Goal: Task Accomplishment & Management: Manage account settings

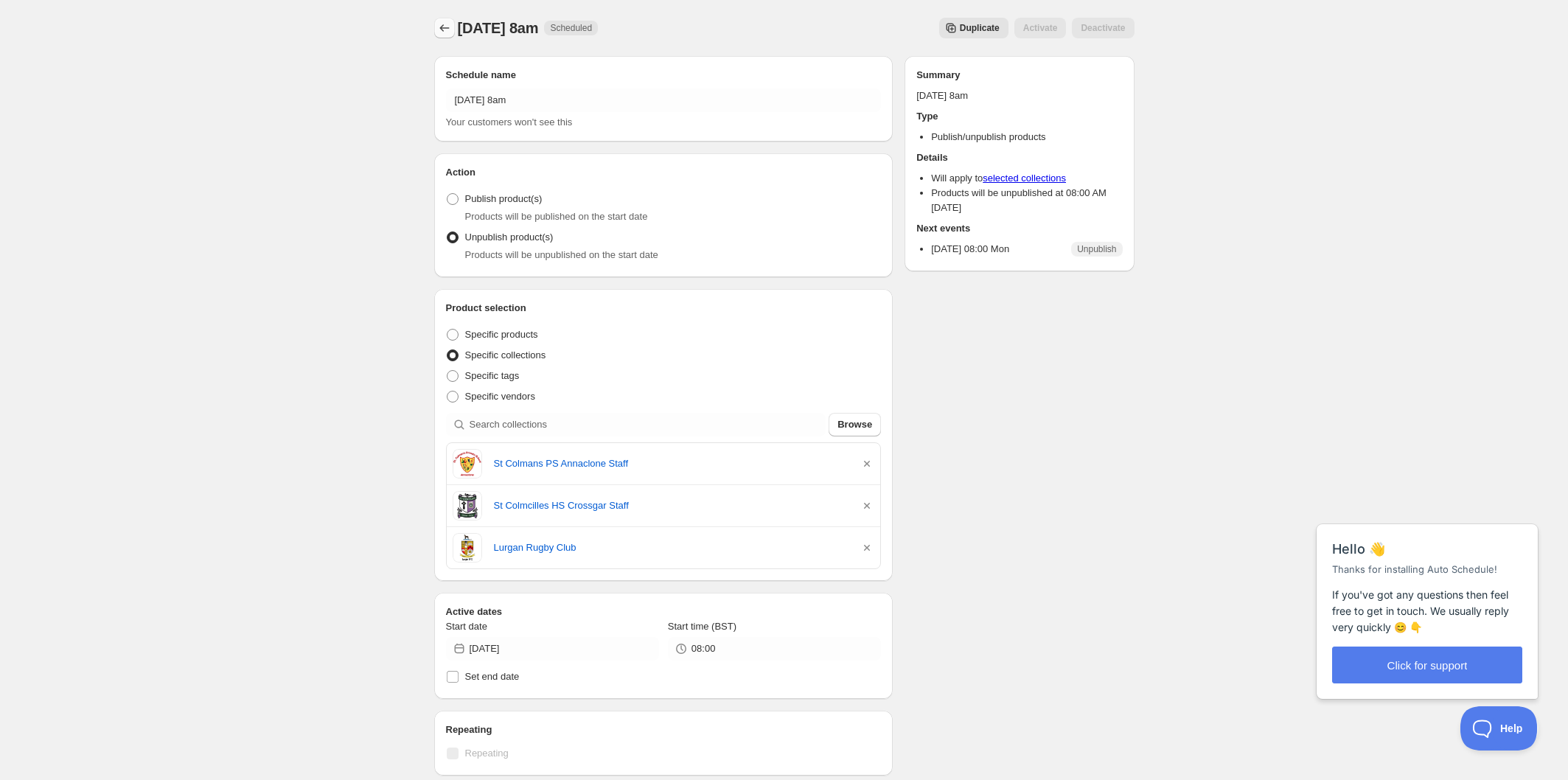
click at [445, 29] on icon "Schedules" at bounding box center [444, 28] width 15 height 15
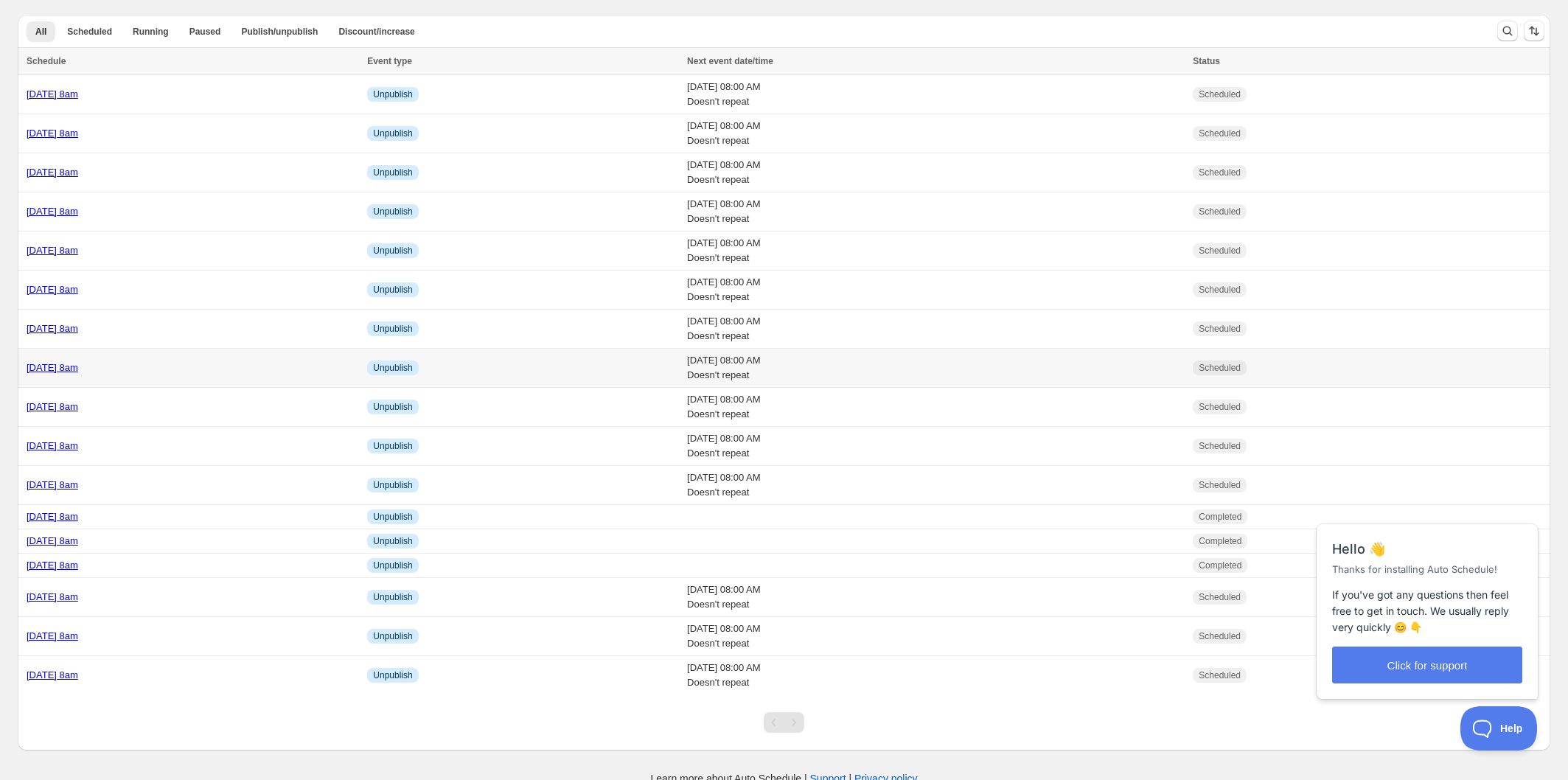
click at [241, 371] on div "[DATE] 8am" at bounding box center [192, 368] width 332 height 15
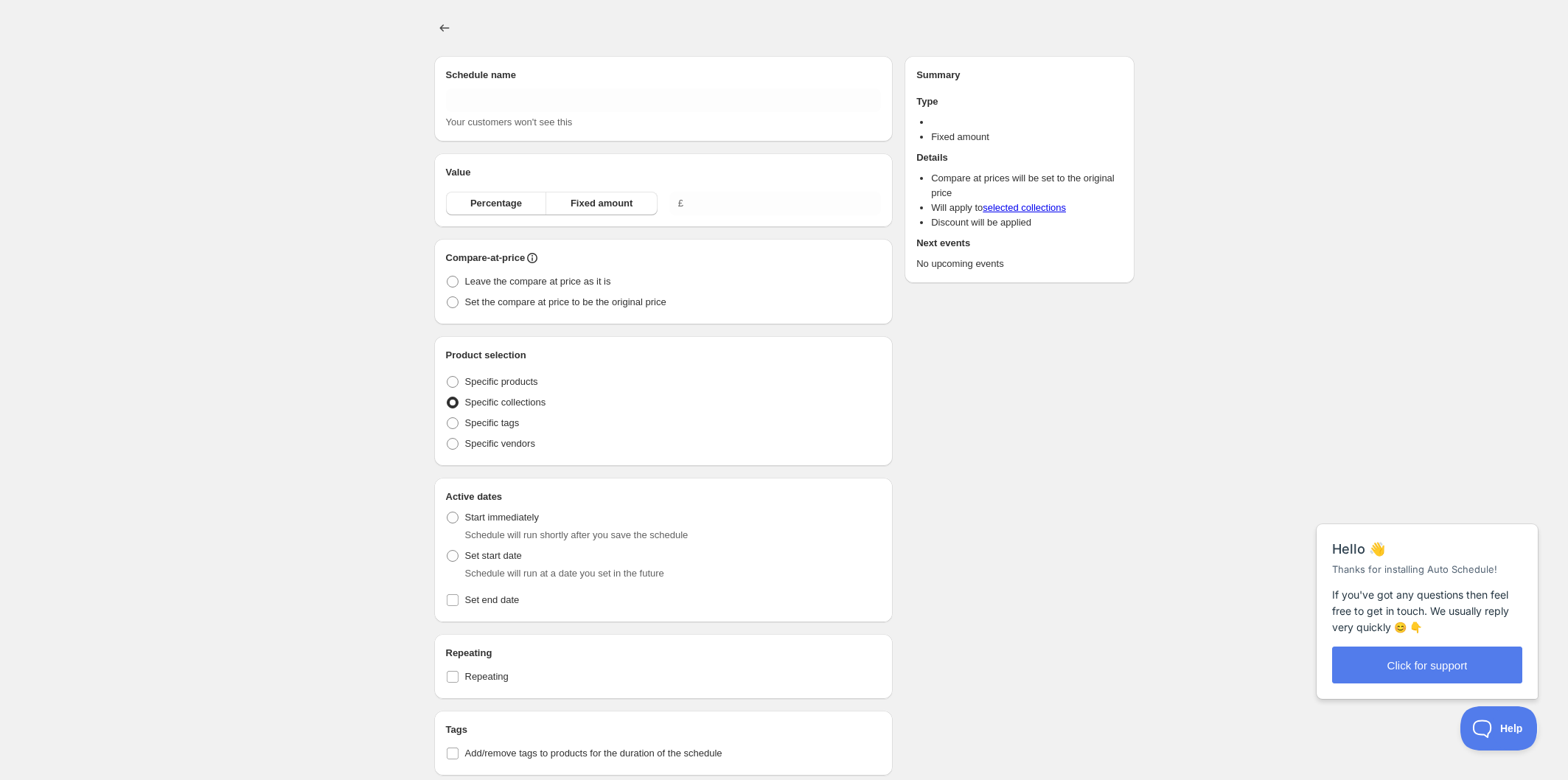
type input "[DATE] 8am"
radio input "true"
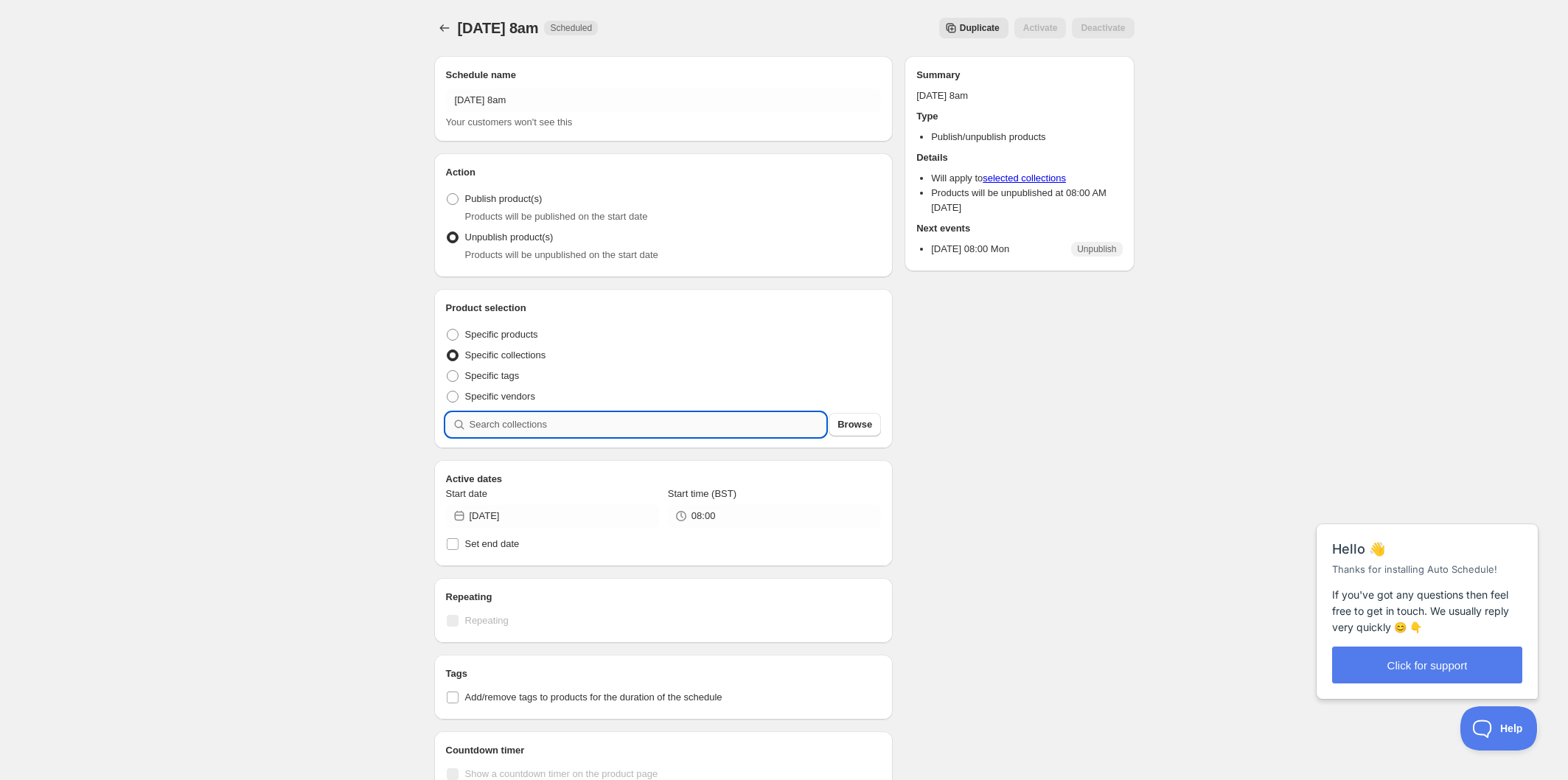
click at [578, 430] on input "search" at bounding box center [648, 424] width 357 height 24
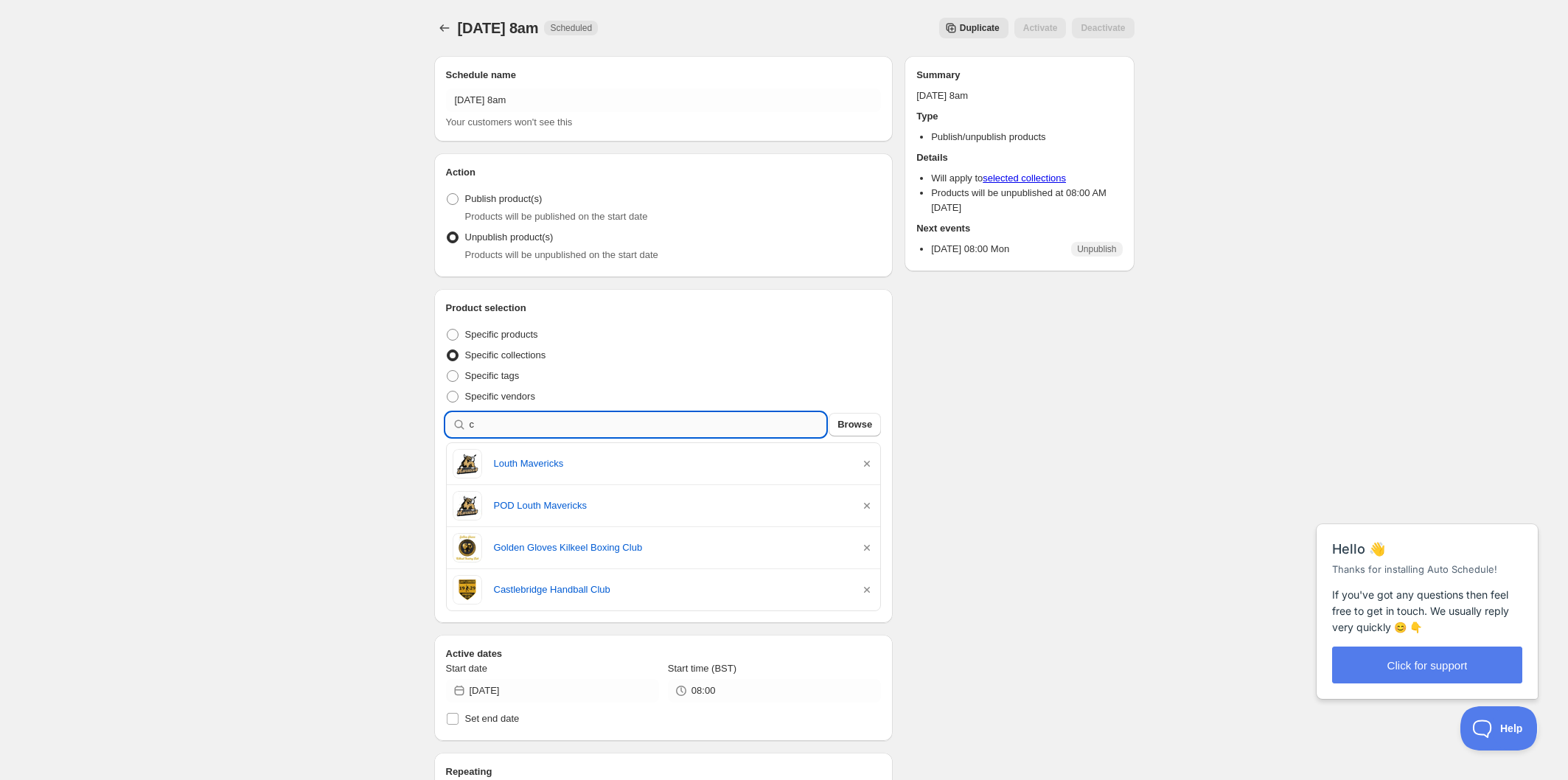
type input "c"
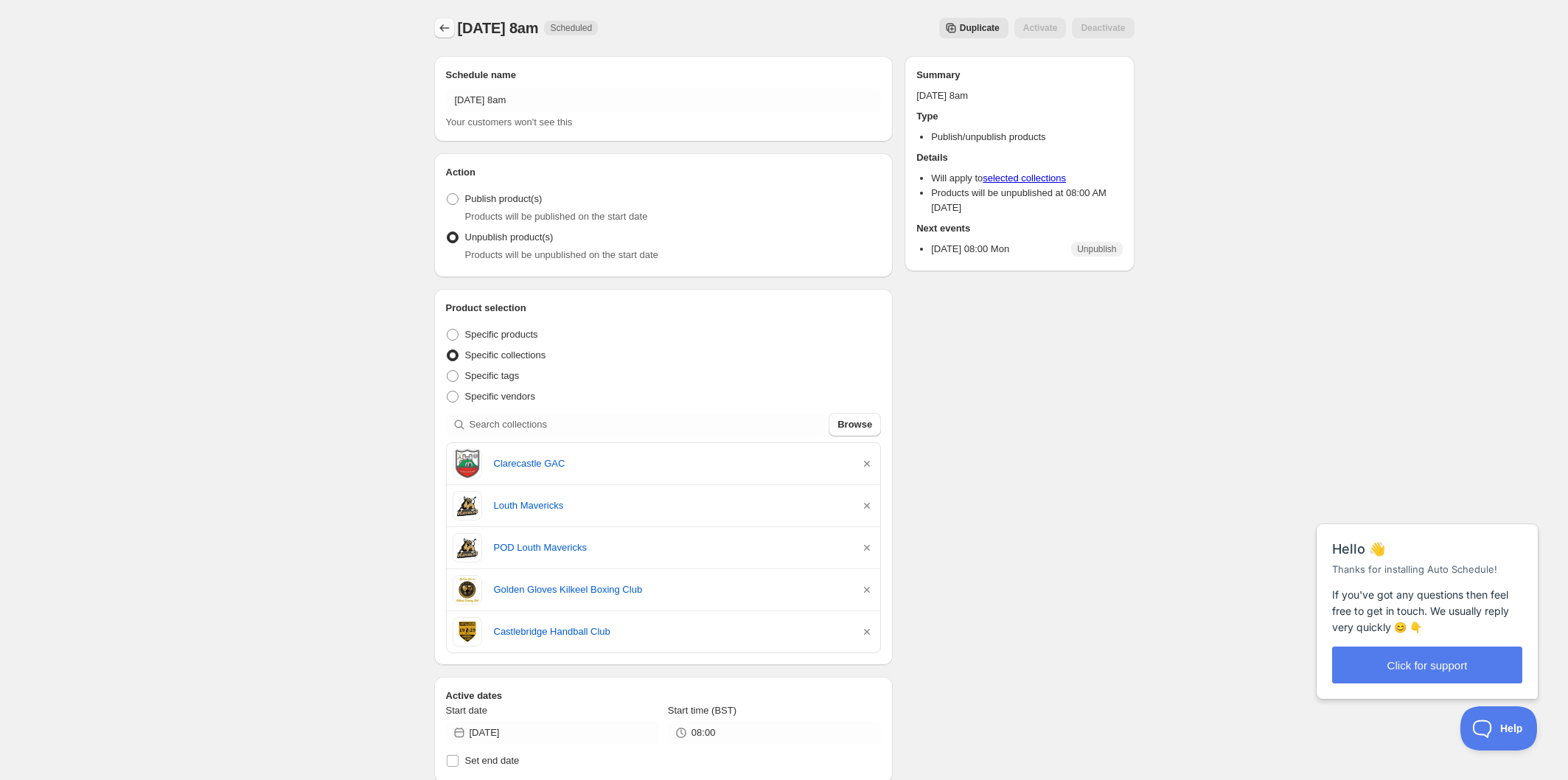
click at [440, 27] on icon "Schedules" at bounding box center [444, 28] width 15 height 15
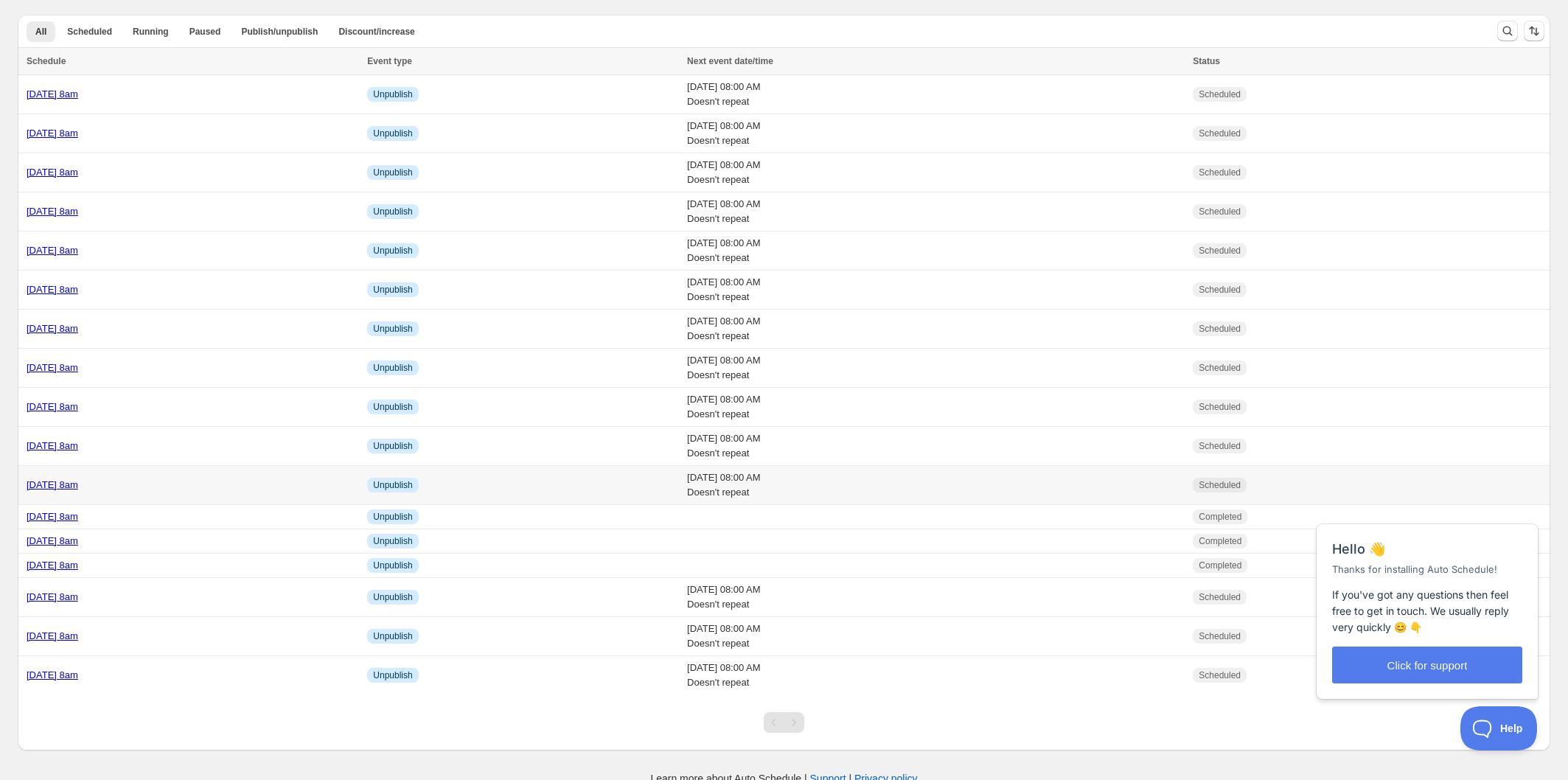
click at [223, 489] on div "[DATE] 8am" at bounding box center [192, 485] width 332 height 15
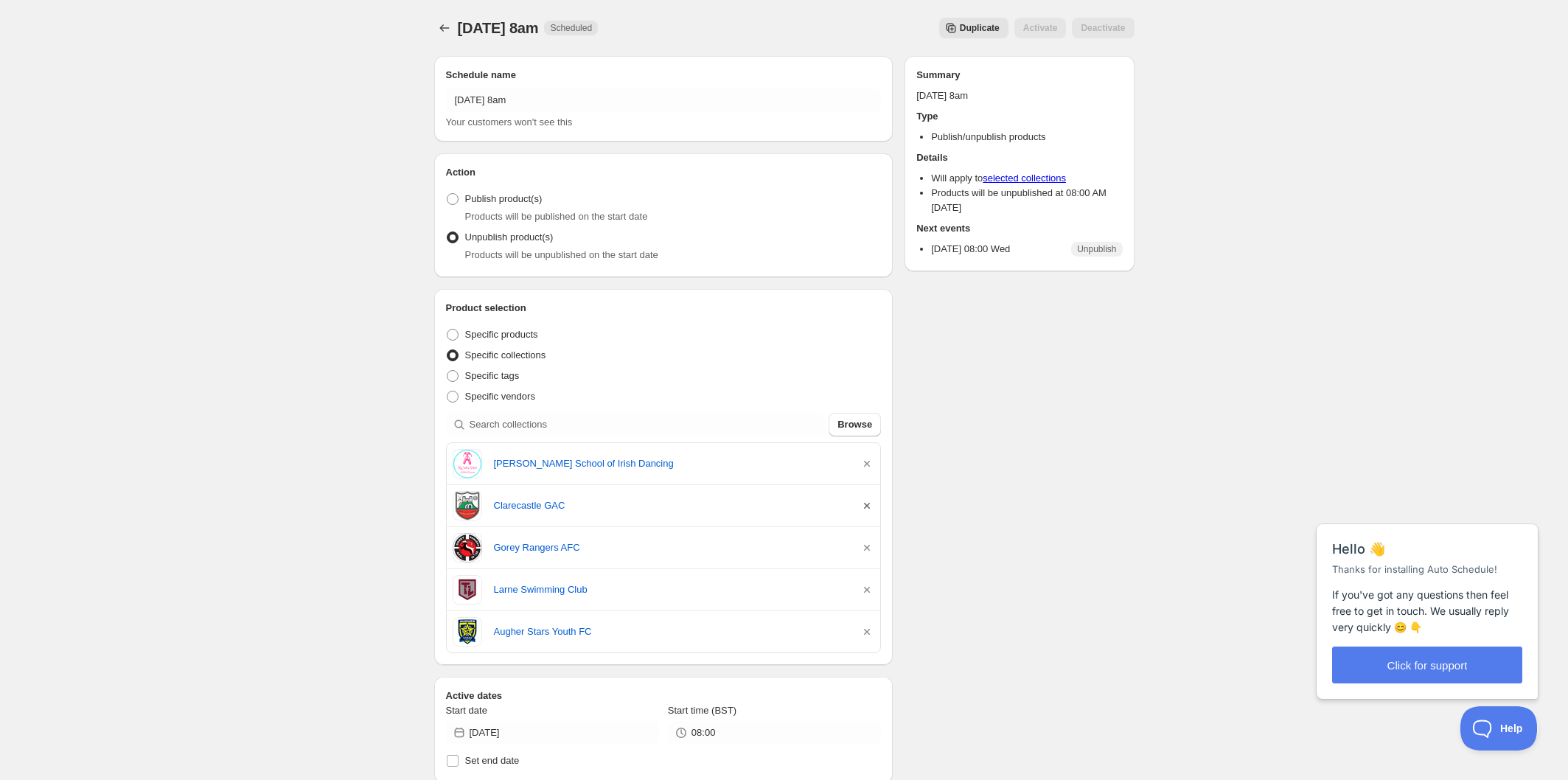
click at [870, 507] on icon "button" at bounding box center [867, 506] width 15 height 15
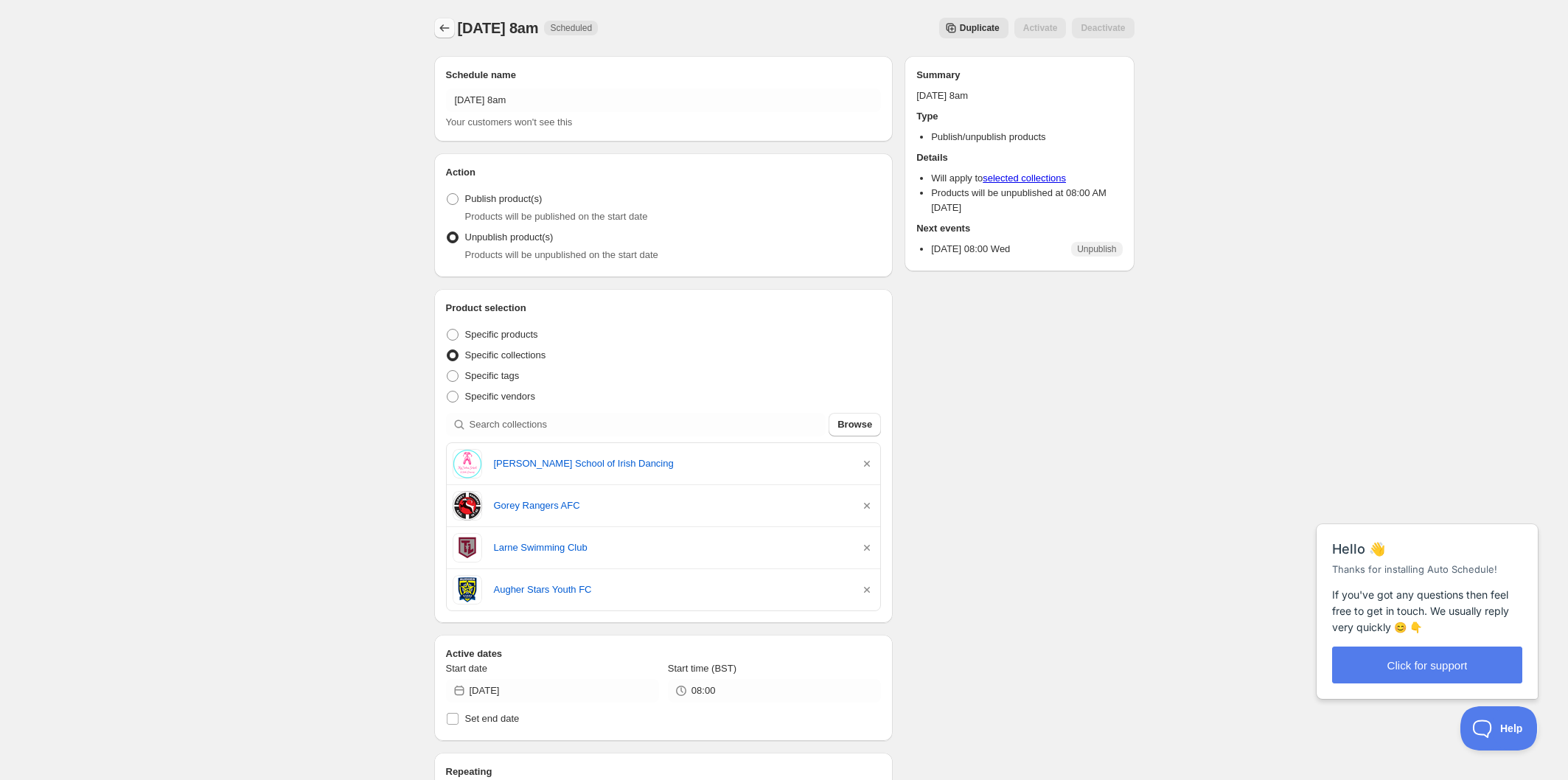
click at [447, 24] on icon "Schedules" at bounding box center [444, 28] width 15 height 15
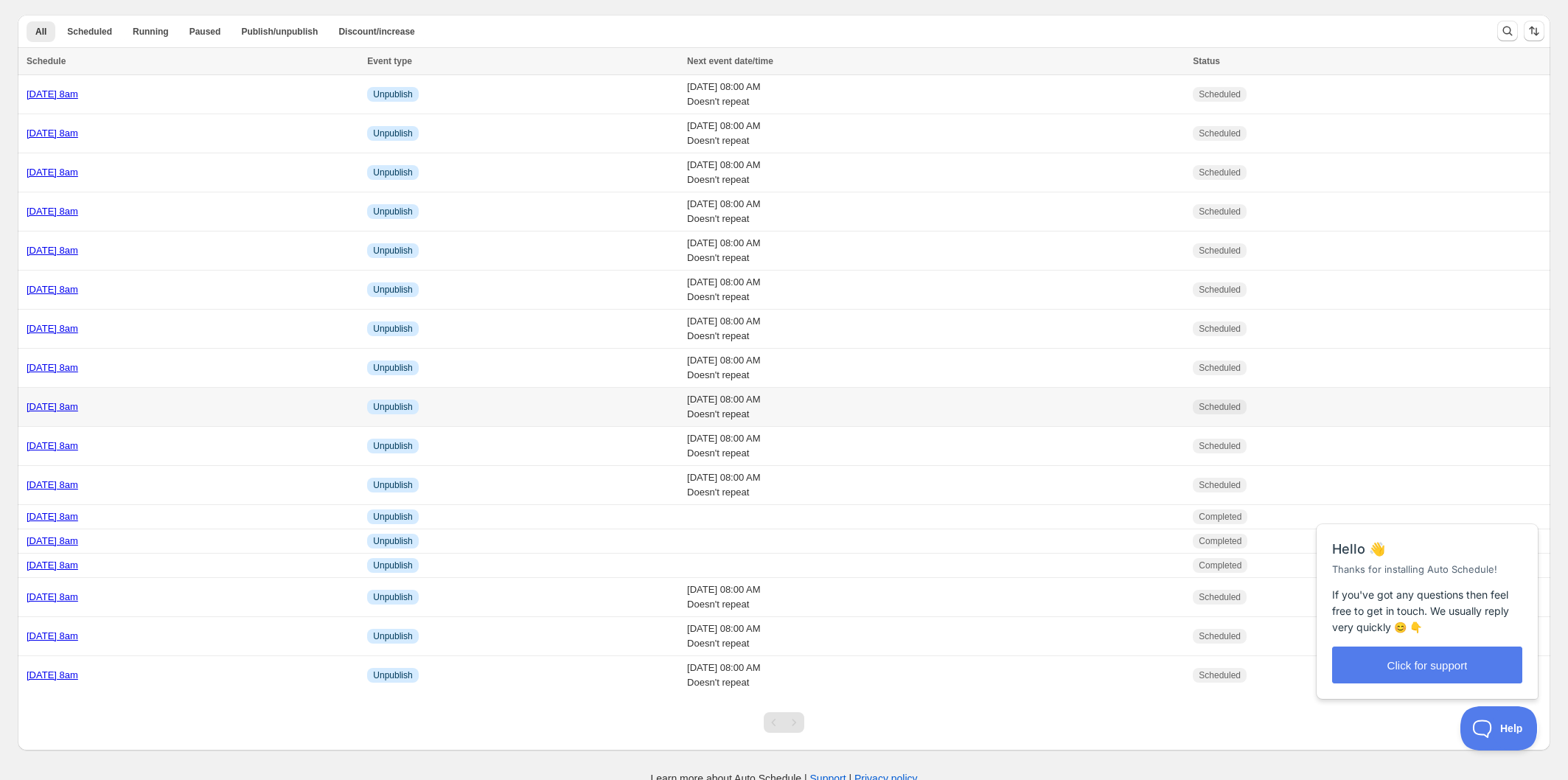
click at [297, 406] on div "[DATE] 8am" at bounding box center [192, 407] width 332 height 15
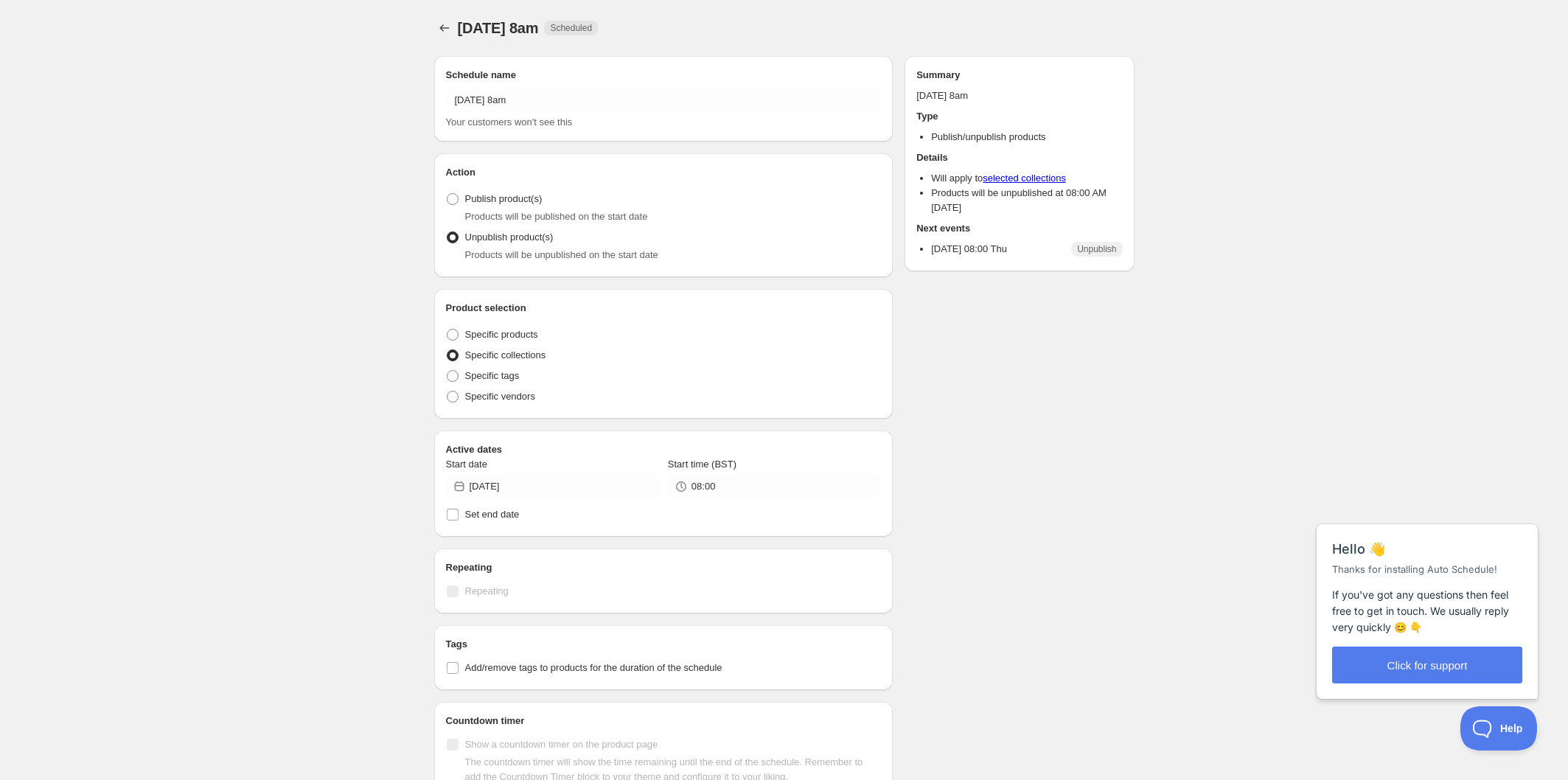
radio input "true"
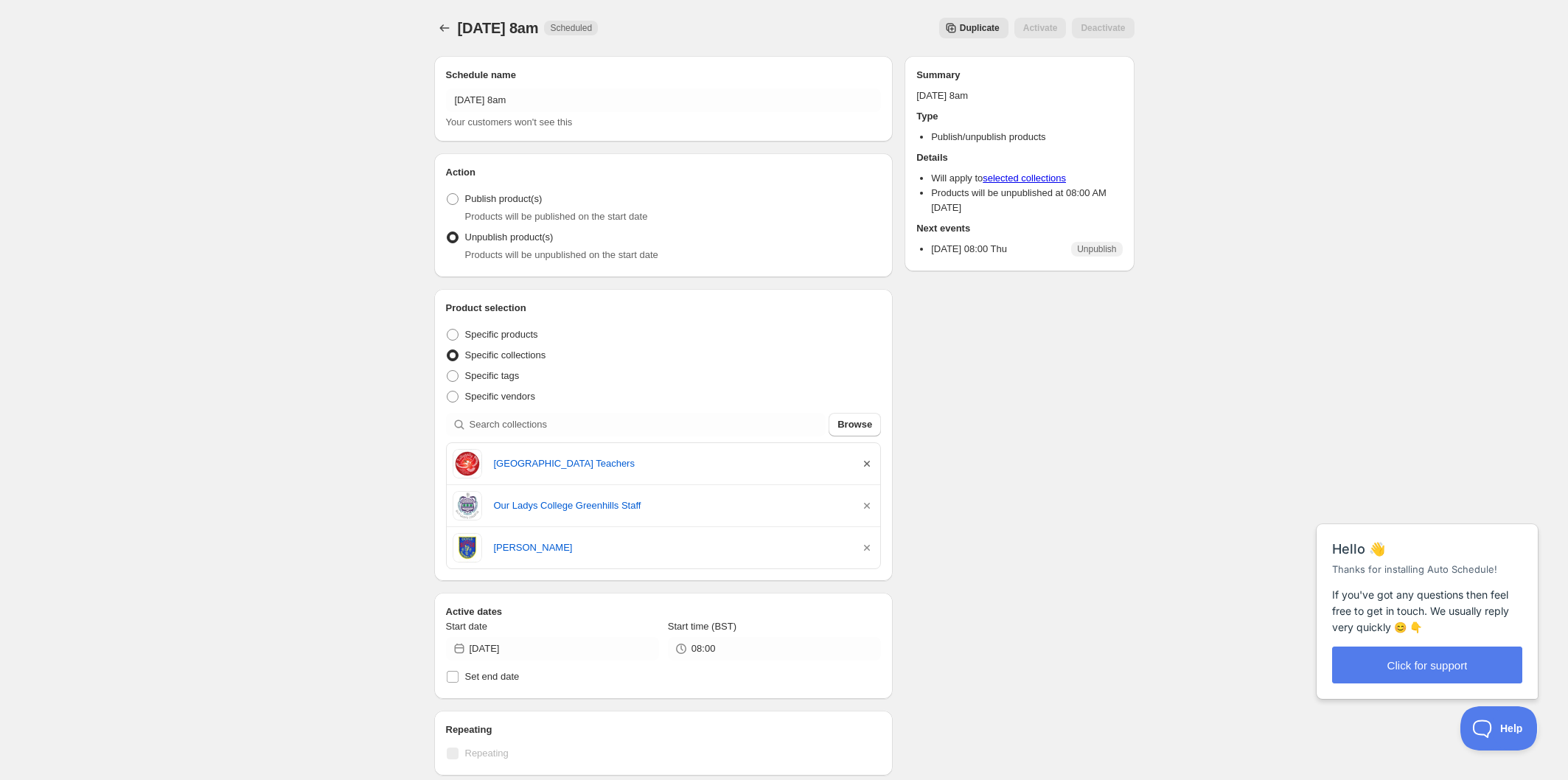
click at [868, 464] on icon "button" at bounding box center [867, 463] width 6 height 6
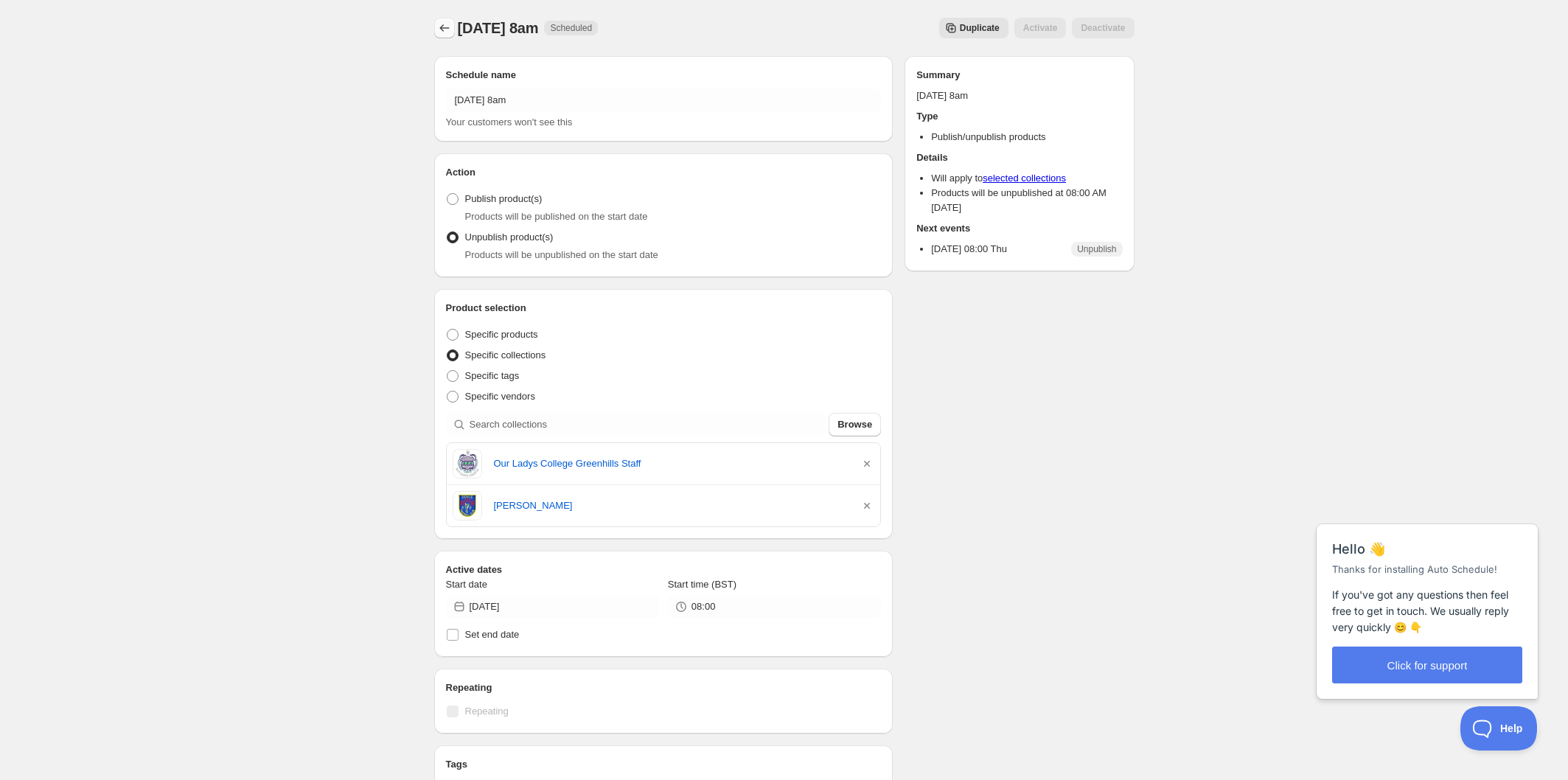
click at [444, 29] on icon "Schedules" at bounding box center [444, 28] width 15 height 15
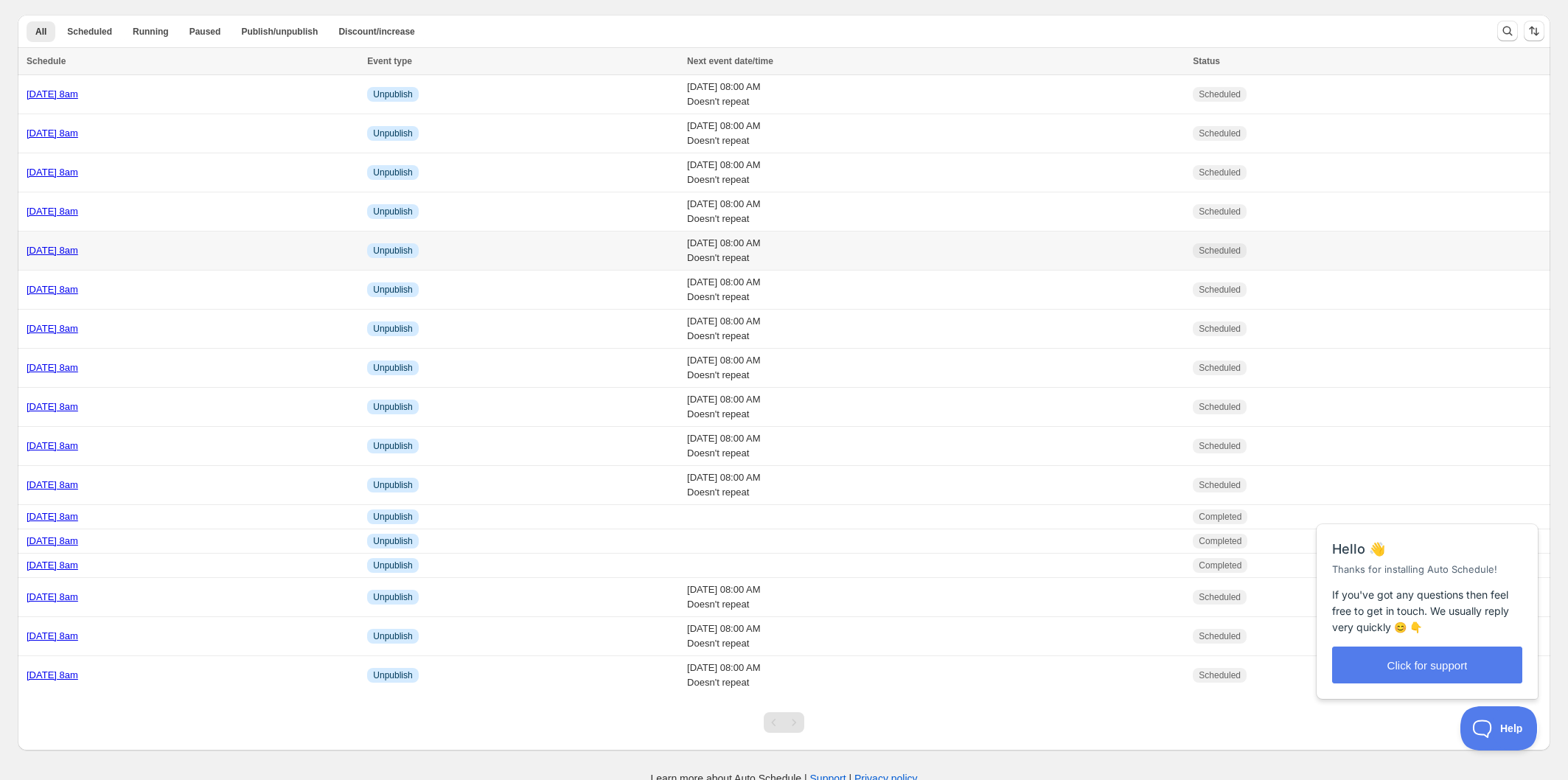
click at [285, 256] on div "[DATE] 8am" at bounding box center [192, 250] width 332 height 15
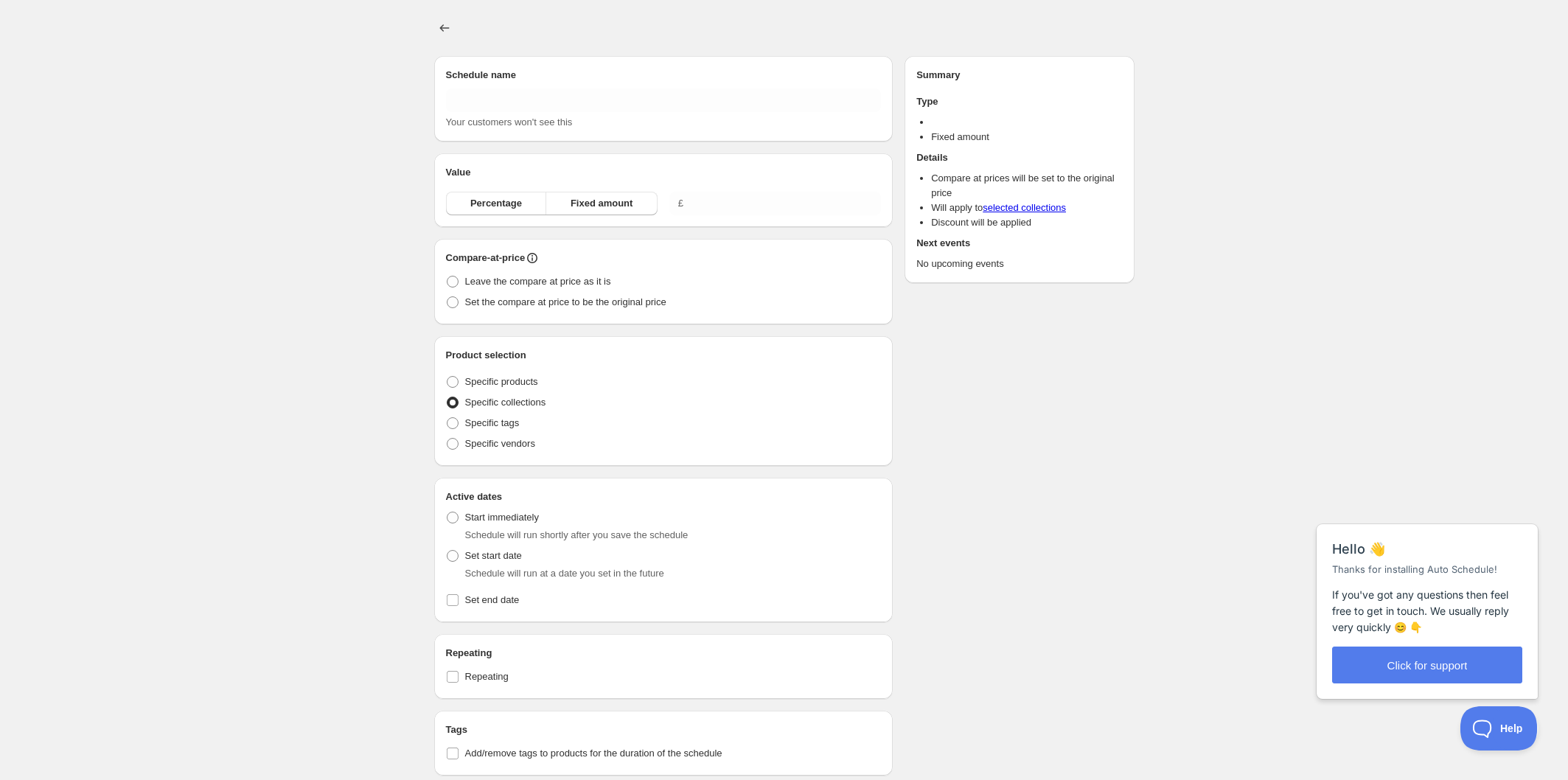
type input "[DATE] 8am"
radio input "true"
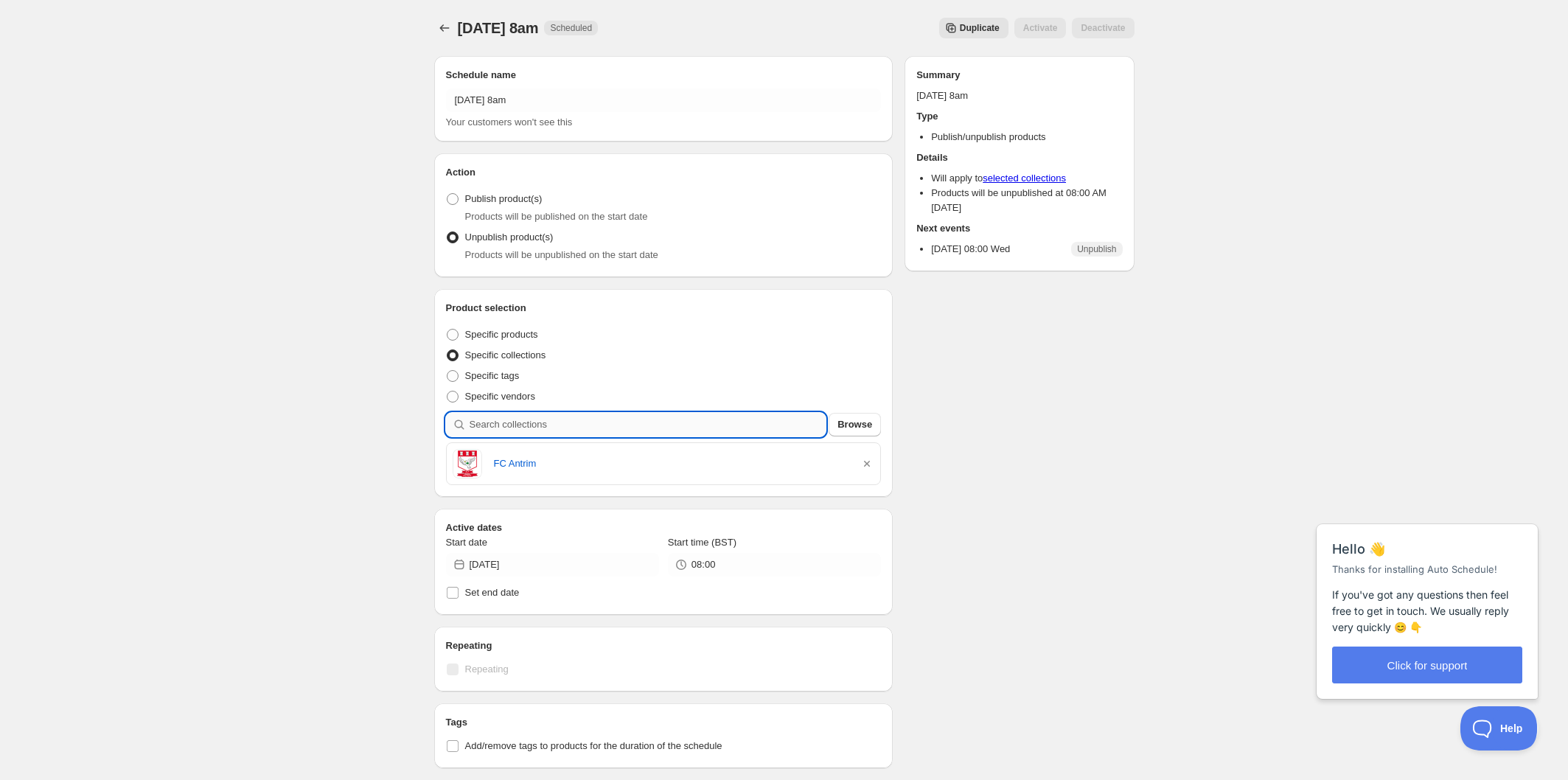
click at [642, 423] on input "search" at bounding box center [648, 424] width 357 height 24
type input "t"
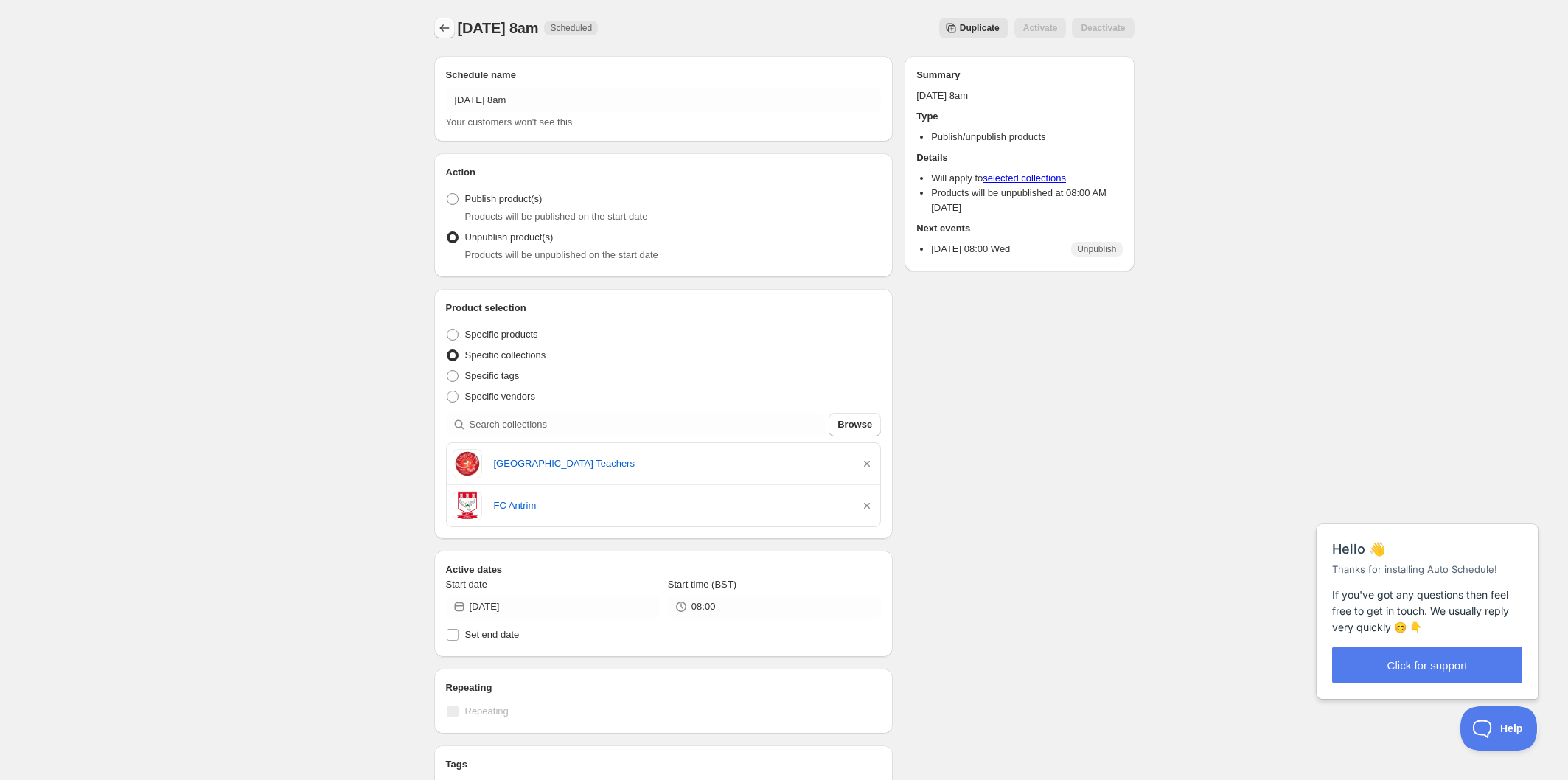
click at [437, 26] on icon "Schedules" at bounding box center [444, 28] width 15 height 15
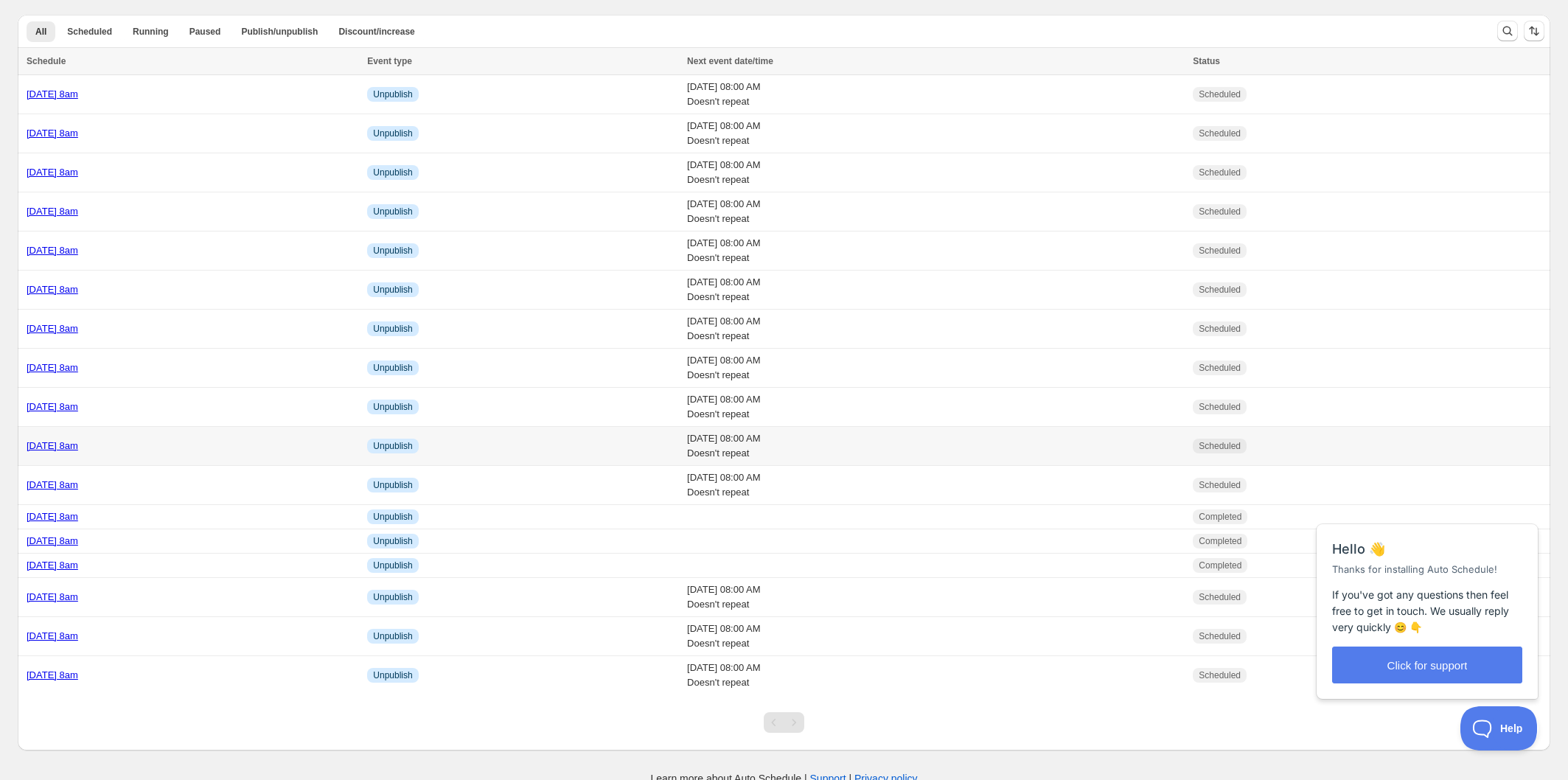
click at [250, 446] on div "[DATE] 8am" at bounding box center [192, 446] width 332 height 15
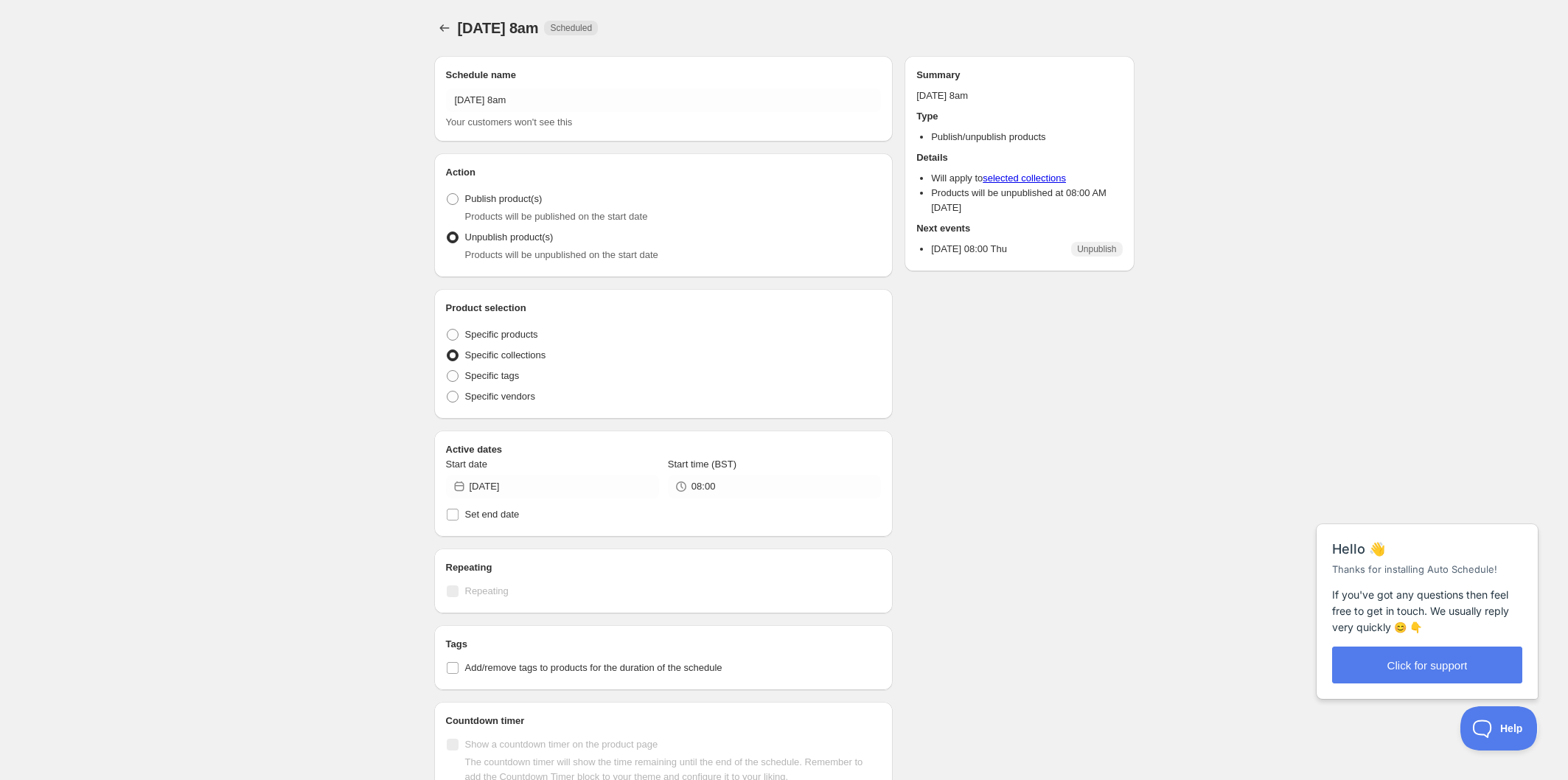
radio input "true"
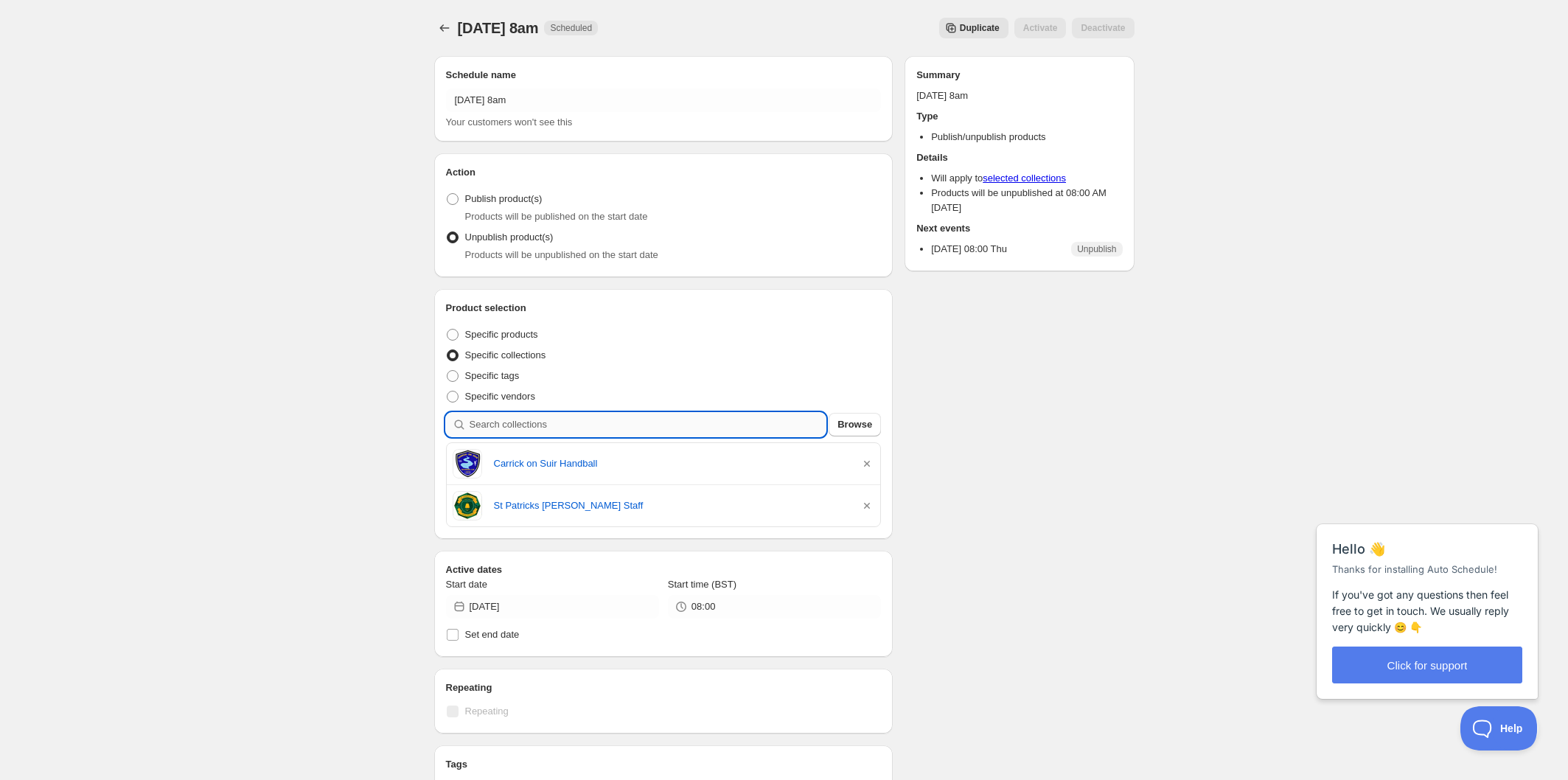
click at [561, 432] on input "search" at bounding box center [648, 424] width 357 height 24
type input "c"
